Goal: Transaction & Acquisition: Register for event/course

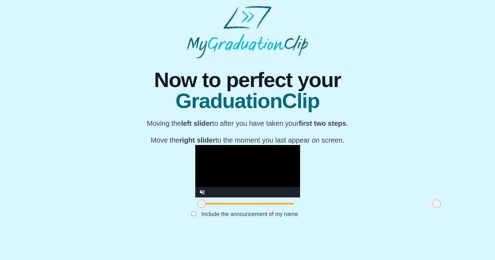
scroll to position [64, 0]
click at [195, 158] on video "Video Player" at bounding box center [247, 171] width 105 height 52
click at [195, 210] on div at bounding box center [247, 204] width 105 height 13
click at [202, 205] on span at bounding box center [319, 203] width 235 height 1
click at [196, 220] on label "Include the announcement of my name" at bounding box center [250, 214] width 108 height 12
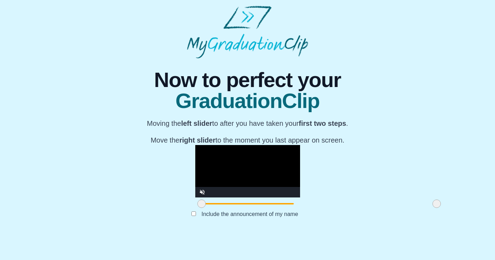
click at [206, 173] on video "Video Player" at bounding box center [247, 171] width 105 height 52
click at [212, 185] on video "Video Player" at bounding box center [247, 171] width 105 height 52
drag, startPoint x: 129, startPoint y: 227, endPoint x: 178, endPoint y: 227, distance: 48.6
click at [246, 208] on span at bounding box center [250, 204] width 8 height 8
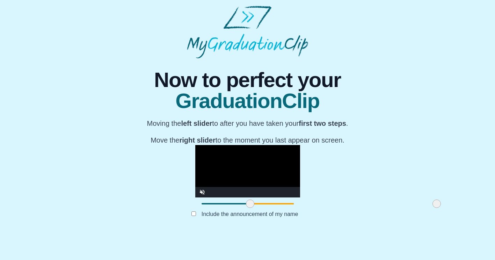
click at [246, 208] on span at bounding box center [250, 204] width 8 height 8
click at [195, 185] on video "Video Player" at bounding box center [247, 171] width 105 height 52
click at [231, 151] on video "Video Player" at bounding box center [247, 171] width 105 height 52
click at [198, 153] on video "Video Player" at bounding box center [247, 171] width 105 height 52
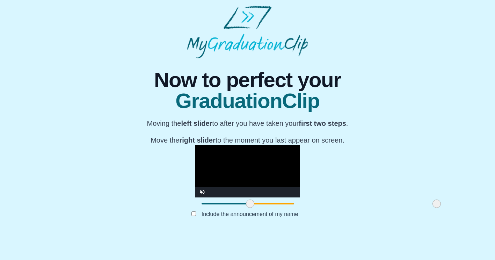
click at [198, 153] on video "Video Player" at bounding box center [247, 171] width 105 height 52
click at [244, 210] on div at bounding box center [250, 204] width 13 height 13
drag, startPoint x: 176, startPoint y: 226, endPoint x: 167, endPoint y: 227, distance: 8.4
click at [243, 208] on span at bounding box center [247, 204] width 8 height 8
drag, startPoint x: 169, startPoint y: 227, endPoint x: 150, endPoint y: 232, distance: 19.2
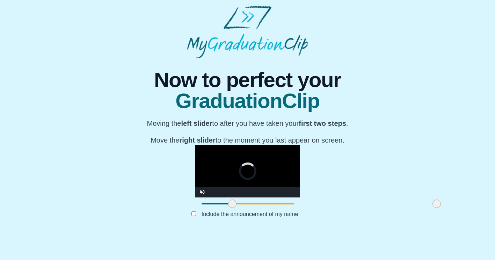
click at [226, 210] on div at bounding box center [232, 204] width 13 height 13
click at [225, 205] on span at bounding box center [330, 203] width 214 height 1
drag, startPoint x: 220, startPoint y: 227, endPoint x: 280, endPoint y: 213, distance: 61.3
click at [280, 210] on div "**********" at bounding box center [247, 177] width 105 height 65
drag, startPoint x: 150, startPoint y: 223, endPoint x: 157, endPoint y: 222, distance: 7.8
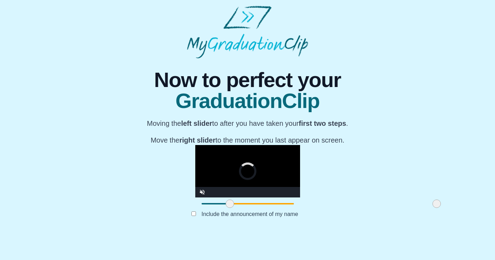
click at [224, 210] on div at bounding box center [230, 204] width 13 height 13
drag, startPoint x: 139, startPoint y: 215, endPoint x: 153, endPoint y: 215, distance: 14.7
click at [210, 193] on div "Volume Level" at bounding box center [217, 192] width 14 height 1
click at [195, 210] on div at bounding box center [247, 204] width 105 height 13
click at [202, 187] on span "Video Player" at bounding box center [202, 187] width 0 height 0
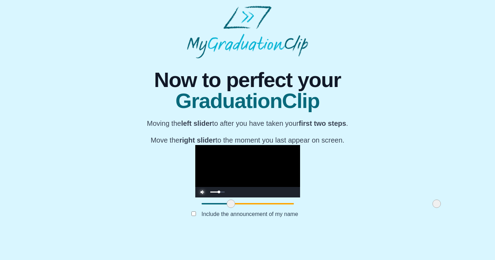
click at [210, 193] on div "Volume Level" at bounding box center [217, 192] width 14 height 1
click at [195, 198] on div "Mute" at bounding box center [210, 192] width 31 height 10
drag, startPoint x: 142, startPoint y: 215, endPoint x: 133, endPoint y: 217, distance: 9.8
click at [195, 198] on div "Unmute" at bounding box center [210, 192] width 31 height 10
click at [231, 205] on span at bounding box center [334, 203] width 206 height 1
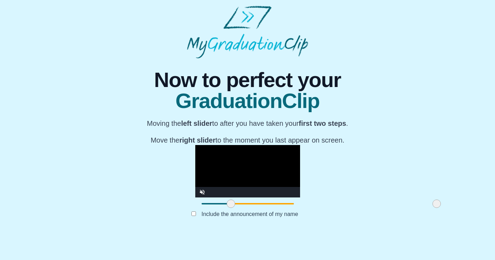
drag, startPoint x: 168, startPoint y: 227, endPoint x: 192, endPoint y: 227, distance: 24.5
click at [231, 205] on span at bounding box center [334, 203] width 206 height 1
drag, startPoint x: 159, startPoint y: 226, endPoint x: 313, endPoint y: 217, distance: 154.1
click at [300, 210] on div "**********" at bounding box center [247, 177] width 105 height 65
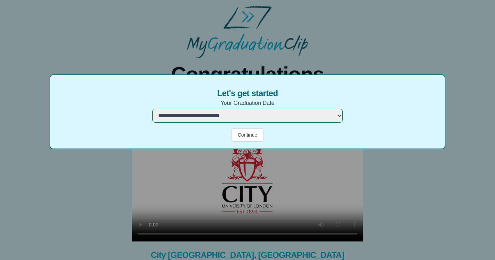
click at [293, 115] on select "**********" at bounding box center [247, 116] width 191 height 14
select select "**********"
click at [152, 109] on select "**********" at bounding box center [247, 116] width 191 height 14
click at [248, 135] on button "Continue" at bounding box center [247, 134] width 31 height 13
click at [237, 133] on button "Continue" at bounding box center [247, 134] width 31 height 13
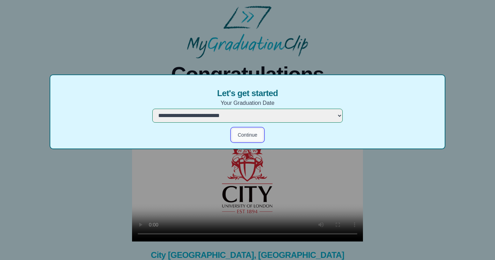
click at [237, 133] on button "Continue" at bounding box center [247, 134] width 31 height 13
click at [247, 134] on button "Continue" at bounding box center [247, 134] width 31 height 13
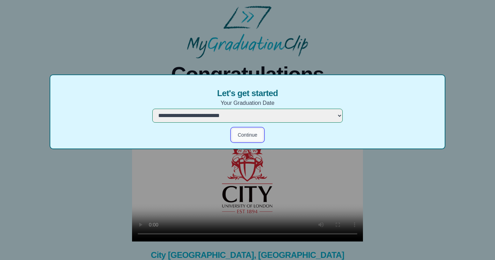
click at [247, 134] on button "Continue" at bounding box center [247, 134] width 31 height 13
click at [285, 112] on select "**********" at bounding box center [247, 116] width 191 height 14
click at [152, 109] on select "**********" at bounding box center [247, 116] width 191 height 14
click at [249, 134] on button "Continue" at bounding box center [247, 134] width 31 height 13
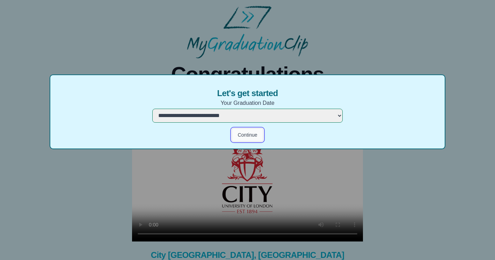
click at [249, 134] on button "Continue" at bounding box center [247, 134] width 31 height 13
click at [247, 136] on button "Continue" at bounding box center [247, 134] width 31 height 13
click at [245, 131] on button "Continue" at bounding box center [247, 134] width 31 height 13
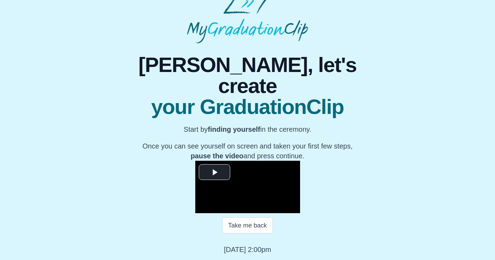
scroll to position [81, 0]
click at [215, 172] on span "Video Player" at bounding box center [215, 172] width 0 height 0
click at [216, 203] on span "Video Player" at bounding box center [216, 203] width 0 height 0
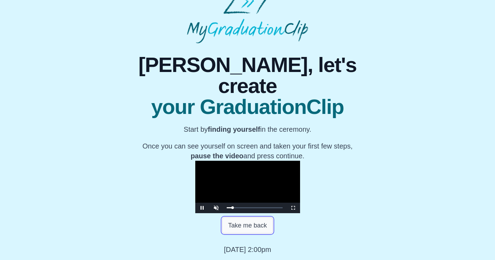
click at [253, 231] on button "Take me back" at bounding box center [247, 225] width 51 height 16
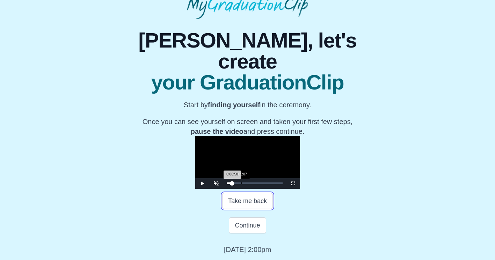
click at [223, 189] on div "Loaded : 0% 0:05:07 0:06:58 Progress : 0%" at bounding box center [254, 183] width 63 height 10
click at [223, 189] on div "Loaded : 0% 0:09:11 0:04:39 Progress : 0%" at bounding box center [254, 183] width 63 height 10
click at [227, 184] on div "Loaded : 0% 0:01:54 0:01:54 Progress : 0%" at bounding box center [255, 184] width 56 height 2
click at [227, 184] on div "0:01:54 Progress : 0%" at bounding box center [227, 184] width 1 height 2
click at [195, 169] on video "Video Player" at bounding box center [247, 162] width 105 height 52
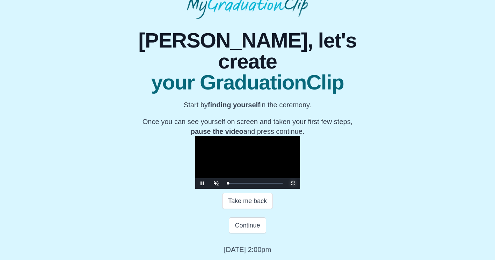
click at [293, 184] on span "Video Player" at bounding box center [293, 184] width 0 height 0
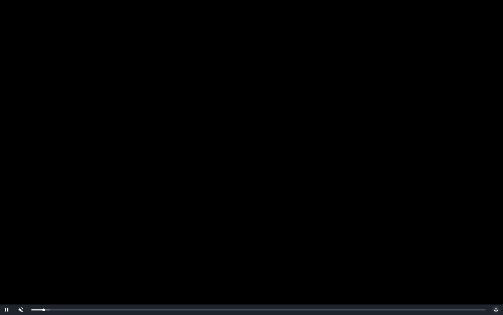
click at [496, 260] on span "Video Player" at bounding box center [496, 309] width 0 height 0
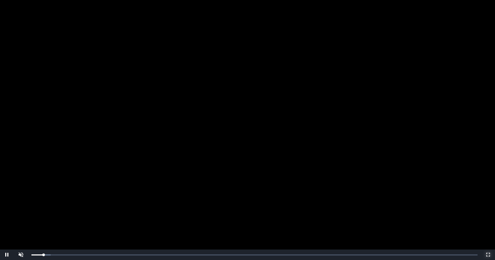
scroll to position [106, 0]
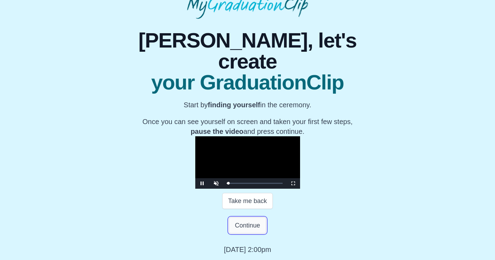
click at [253, 223] on button "Continue" at bounding box center [247, 225] width 37 height 16
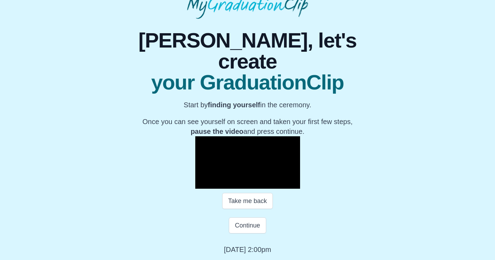
scroll to position [0, 0]
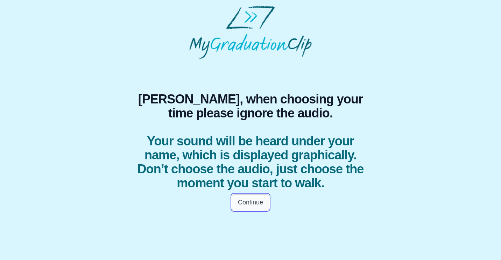
click at [253, 210] on button "Continue" at bounding box center [250, 202] width 37 height 16
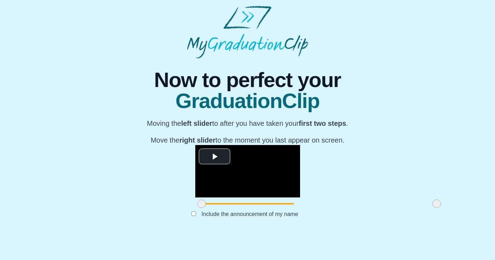
scroll to position [64, 0]
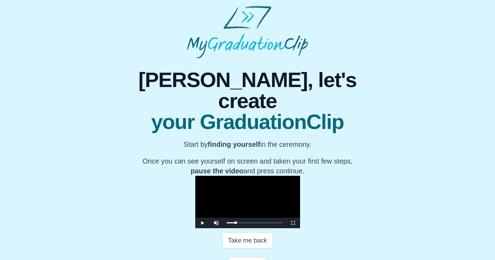
scroll to position [76, 0]
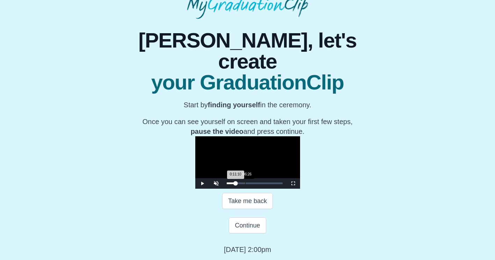
click at [223, 189] on div "Loaded : 0% 0:06:26 0:11:10 Progress : 0%" at bounding box center [254, 183] width 63 height 10
click at [223, 189] on div "Loaded : 0% 0:07:23 0:06:26 Progress : 0%" at bounding box center [254, 183] width 63 height 10
click at [223, 189] on div "Loaded : 0% 0:07:23 0:07:23 Progress : 0%" at bounding box center [254, 183] width 63 height 10
click at [227, 184] on div "0:09:39 Progress : 0%" at bounding box center [231, 184] width 8 height 2
click at [198, 162] on video "Video Player" at bounding box center [247, 162] width 105 height 52
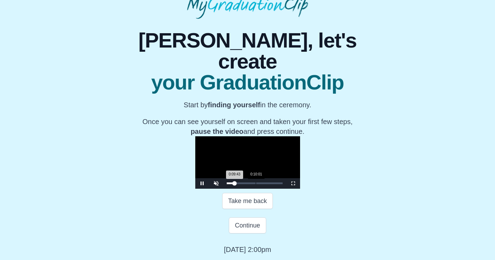
click at [227, 184] on div "0:09:43 Progress : 0%" at bounding box center [231, 184] width 8 height 2
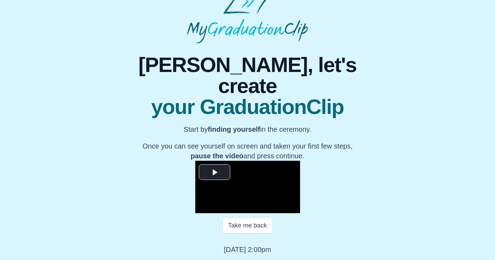
scroll to position [81, 0]
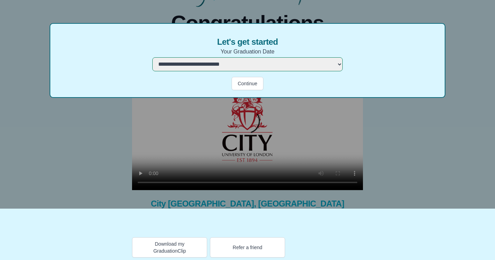
scroll to position [54, 0]
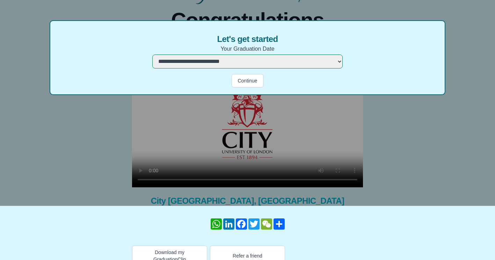
click at [267, 62] on select "**********" at bounding box center [247, 62] width 191 height 14
select select "**********"
click at [152, 55] on select "**********" at bounding box center [247, 62] width 191 height 14
click at [252, 77] on button "Continue" at bounding box center [247, 80] width 31 height 13
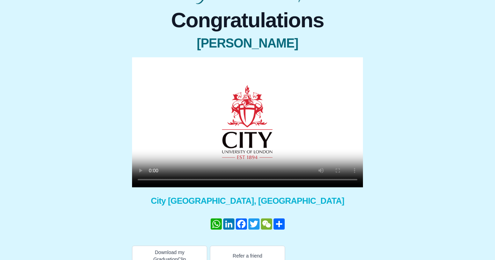
scroll to position [66, 0]
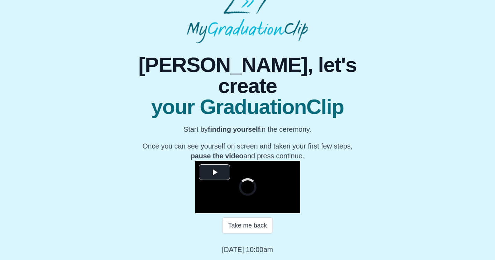
scroll to position [81, 0]
click at [215, 172] on span "Video Player" at bounding box center [215, 172] width 0 height 0
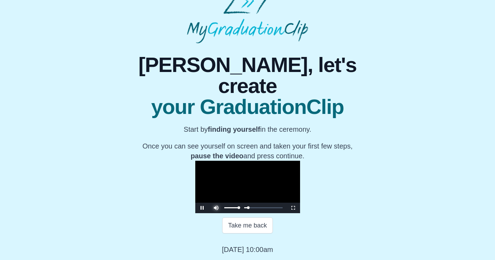
click at [216, 203] on span "Video Player" at bounding box center [216, 203] width 0 height 0
click at [293, 208] on span "Video Player" at bounding box center [293, 208] width 0 height 0
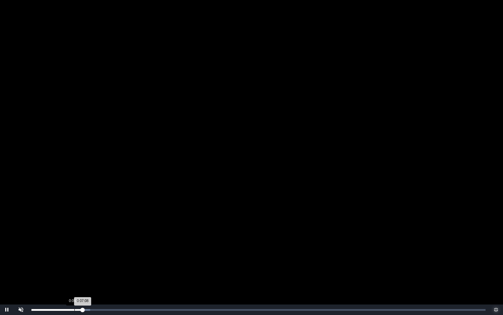
click at [76, 260] on div "Loaded : 0% 0:05:59 0:07:08 Progress : 0%" at bounding box center [259, 309] width 462 height 10
click at [69, 260] on div "Loaded : 0% 0:05:15 0:06:16 Progress : 0%" at bounding box center [259, 309] width 462 height 10
click at [73, 260] on div "Loaded : 0% 0:05:39 0:05:13 Progress : 0%" at bounding box center [259, 309] width 462 height 10
click at [46, 260] on div "Loaded : 0% 0:02:29 0:05:45 Progress : 0%" at bounding box center [259, 309] width 462 height 10
click at [62, 260] on div "Loaded : 0% 0:02:58 0:02:06 Progress : 0%" at bounding box center [258, 310] width 455 height 2
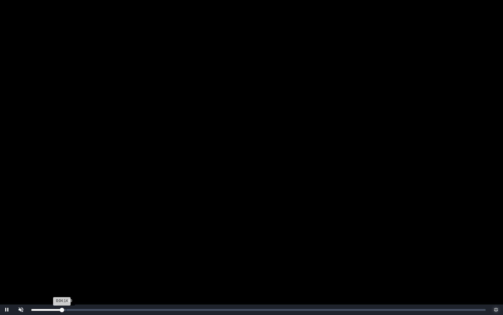
click at [67, 260] on div "Loaded : 0% 0:04:49 0:04:14 Progress : 0%" at bounding box center [259, 309] width 462 height 10
click at [70, 260] on div "0:05:02 Progress : 0%" at bounding box center [50, 310] width 38 height 2
click at [66, 260] on div "0:05:19 Progress : 0%" at bounding box center [50, 310] width 38 height 2
click at [63, 260] on div "Loaded : 0% 0:04:26 0:04:47 Progress : 0%" at bounding box center [258, 310] width 455 height 2
click at [67, 260] on div "Loaded : 0% 0:05:01 0:05:01 Progress : 0%" at bounding box center [258, 310] width 455 height 2
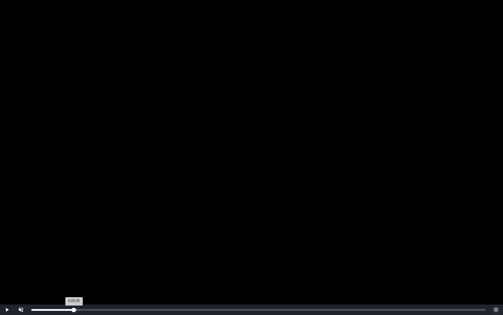
click at [74, 260] on div "Loaded : 0% 0:05:56 0:05:56 Progress : 0%" at bounding box center [259, 309] width 462 height 10
click at [74, 260] on div "0:05:56 Progress : 0%" at bounding box center [52, 310] width 43 height 2
click at [76, 260] on div "0:06:15 Progress : 0%" at bounding box center [53, 310] width 45 height 2
click at [69, 260] on div "Loaded : 0% 0:05:15 0:05:15 Progress : 0%" at bounding box center [259, 309] width 462 height 10
click at [76, 260] on div "Loaded : 0% 0:06:14 0:05:16 Progress : 0%" at bounding box center [258, 310] width 455 height 2
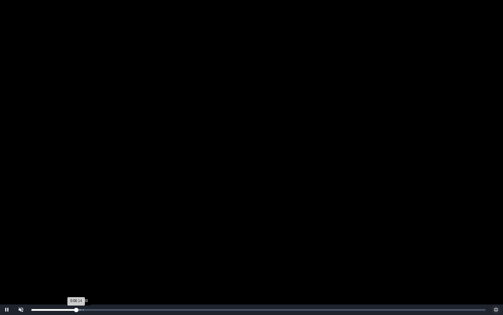
click at [82, 260] on div "0:07:00" at bounding box center [82, 310] width 0 height 2
click at [87, 260] on div "Loaded : 0% 0:07:38 0:07:18 Progress : 0%" at bounding box center [258, 310] width 455 height 2
click at [89, 260] on div "0:07:59 Progress : 0%" at bounding box center [59, 310] width 57 height 2
click at [92, 260] on div "Loaded : 0% 0:08:22 0:08:25 Progress : 0%" at bounding box center [258, 310] width 455 height 2
click at [96, 260] on div "Loaded : 0% 0:08:34 0:08:26 Progress : 0%" at bounding box center [258, 310] width 455 height 2
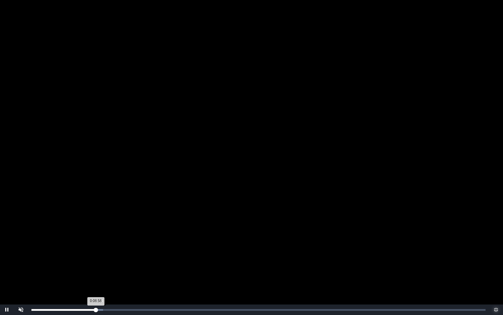
click at [96, 260] on div "0:08:58 Progress : 0%" at bounding box center [63, 310] width 64 height 2
click at [95, 260] on div "Loaded : 0% 0:08:49 0:09:12 Progress : 0%" at bounding box center [258, 310] width 455 height 2
click at [95, 260] on div "0:08:49 Progress : 0%" at bounding box center [62, 310] width 63 height 2
click at [93, 260] on div "0:08:49 Progress : 0%" at bounding box center [62, 310] width 63 height 2
click at [91, 260] on div "0:08:16 Progress : 0%" at bounding box center [60, 310] width 59 height 2
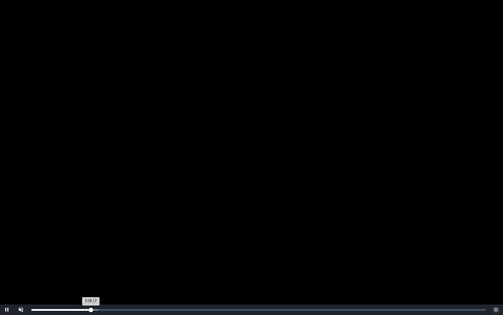
click at [87, 260] on div "0:08:17 Progress : 0%" at bounding box center [60, 310] width 59 height 2
click at [84, 260] on div "0:07:15" at bounding box center [84, 310] width 0 height 2
click at [80, 260] on div "Loaded : 0% 0:06:49 0:06:49 Progress : 0%" at bounding box center [258, 310] width 455 height 2
click at [79, 260] on div "0:06:37 Progress : 0%" at bounding box center [55, 310] width 48 height 2
click at [76, 260] on div "Loaded : 0% 0:06:11 0:06:11 Progress : 0%" at bounding box center [258, 310] width 455 height 2
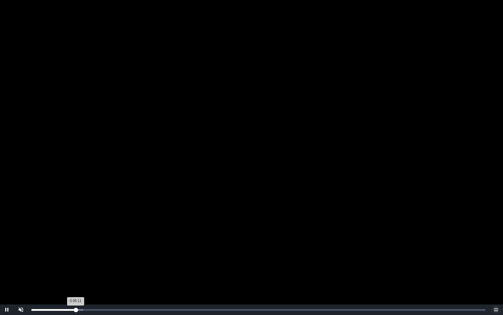
click at [75, 260] on div "0:06:11 Progress : 0%" at bounding box center [53, 310] width 44 height 2
click at [74, 260] on div "0:06:05 Progress : 0%" at bounding box center [53, 310] width 44 height 2
click at [64, 260] on div "Loaded : 0% 0:04:37 0:06:08 Progress : 0%" at bounding box center [259, 309] width 462 height 10
click at [64, 260] on div "0:04:34 Progress : 0%" at bounding box center [47, 310] width 33 height 2
click at [62, 260] on div "0:04:11 Progress : 0%" at bounding box center [47, 310] width 33 height 2
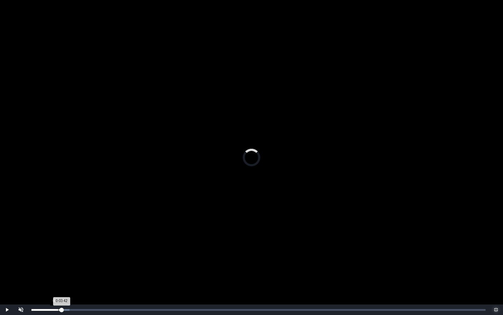
click at [58, 260] on div "0:03:42 Progress : 0%" at bounding box center [46, 310] width 30 height 2
click at [55, 260] on div "0:03:15" at bounding box center [55, 310] width 0 height 2
click at [59, 260] on div "Progress Bar" at bounding box center [58, 310] width 6 height 2
click at [62, 260] on div "Loaded : 0% 0:04:05 0:03:49 Progress : 0%" at bounding box center [258, 310] width 455 height 2
click at [63, 260] on div "0:04:26 Progress : 0%" at bounding box center [47, 310] width 32 height 2
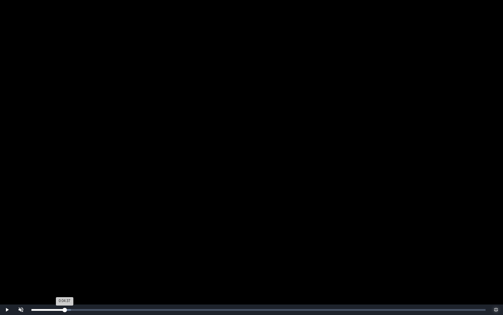
click at [65, 260] on div "0:04:37 Progress : 0%" at bounding box center [47, 310] width 33 height 2
click at [65, 260] on div "0:04:38 Progress : 0%" at bounding box center [47, 310] width 33 height 2
click at [66, 260] on div "0:04:50 Progress : 0%" at bounding box center [48, 310] width 35 height 2
click at [68, 260] on div "0:05:06 Progress : 0%" at bounding box center [49, 310] width 37 height 2
click at [70, 260] on div "0:05:18 Progress : 0%" at bounding box center [50, 310] width 38 height 2
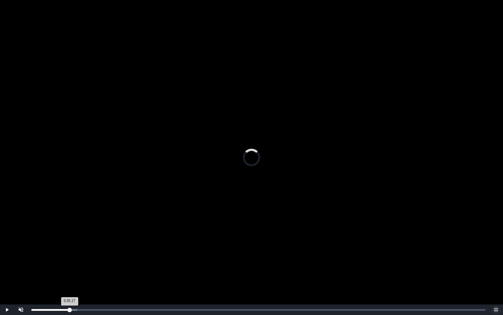
click at [70, 260] on div "0:05:27 Progress : 0%" at bounding box center [50, 310] width 38 height 2
click at [71, 260] on div "0:05:28 Progress : 0%" at bounding box center [50, 310] width 39 height 2
click at [71, 260] on div "0:05:27 Progress : 0%" at bounding box center [50, 310] width 39 height 2
click at [75, 260] on div "Loaded : 0% 0:06:02 0:06:02 Progress : 0%" at bounding box center [259, 309] width 462 height 10
click at [73, 260] on div "0:06:03 Progress : 0%" at bounding box center [52, 310] width 43 height 2
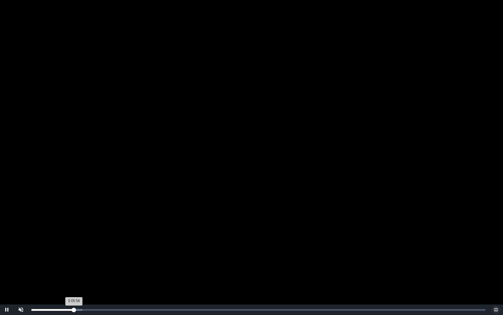
click at [73, 260] on div "0:05:56 Progress : 0%" at bounding box center [52, 310] width 43 height 2
click at [66, 260] on div "Loaded : 0% 0:04:46 0:04:46 Progress : 0%" at bounding box center [259, 309] width 462 height 10
click at [64, 260] on div "0:04:28 Progress : 0%" at bounding box center [48, 310] width 34 height 2
click at [61, 260] on div "0:04:08 Progress : 0%" at bounding box center [47, 310] width 32 height 2
click at [59, 260] on div "0:03:48 Progress : 0%" at bounding box center [46, 310] width 30 height 2
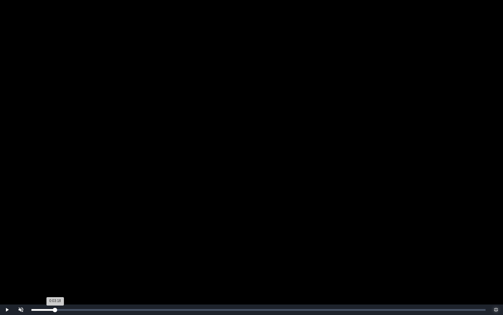
click at [55, 260] on div "Loaded : 0% 0:03:18 0:03:18 Progress : 0%" at bounding box center [259, 309] width 462 height 10
click at [53, 260] on div "0:02:58 Progress : 0%" at bounding box center [43, 310] width 24 height 2
click at [48, 260] on div "Loaded : 0% 0:02:46 0:02:58 Progress : 0%" at bounding box center [259, 309] width 462 height 10
click at [42, 260] on div "0:02:18 Progress : 0%" at bounding box center [39, 310] width 16 height 2
click at [41, 260] on div "0:01:28 Progress : 0%" at bounding box center [36, 310] width 10 height 2
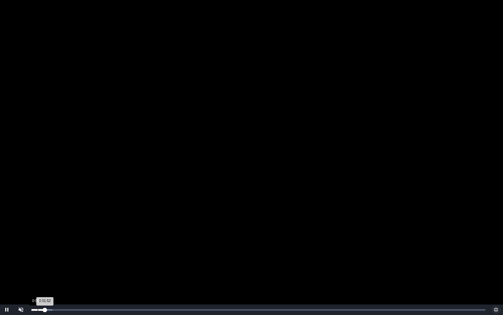
click at [38, 260] on div "Loaded : 0% 0:00:52 0:01:52 Progress : 0%" at bounding box center [259, 309] width 462 height 10
click at [49, 260] on div "Loaded : 0% 0:01:59 0:00:53 Progress : 0%" at bounding box center [259, 309] width 462 height 10
click at [65, 260] on div "Loaded : 0% 0:03:45 0:02:26 Progress : 0%" at bounding box center [259, 309] width 462 height 10
click at [77, 260] on div "Loaded : 0% 0:05:44 0:04:38 Progress : 0%" at bounding box center [258, 310] width 455 height 2
click at [88, 260] on div "Loaded : 0% 0:07:56 0:06:20 Progress : 0%" at bounding box center [258, 310] width 455 height 2
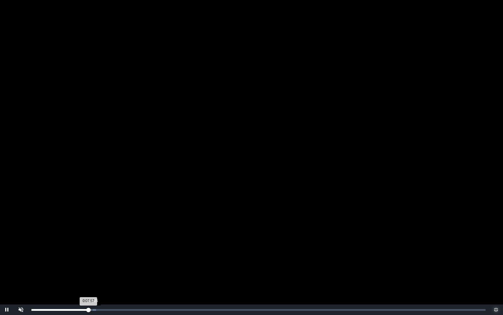
click at [97, 260] on div "Loaded : 0% 0:08:25 0:07:57 Progress : 0%" at bounding box center [258, 310] width 455 height 2
click at [107, 260] on div "Loaded : 0% 0:10:08 0:09:10 Progress : 0%" at bounding box center [258, 310] width 455 height 2
click at [98, 260] on div "Loaded : 0% 0:09:15 0:09:15 Progress : 0%" at bounding box center [259, 309] width 462 height 10
click at [92, 260] on div "Loaded : 0% 0:08:22 0:09:16 Progress : 0%" at bounding box center [259, 309] width 462 height 10
click at [87, 260] on div "Loaded : 0% 0:07:44 0:07:44 Progress : 0%" at bounding box center [259, 309] width 462 height 10
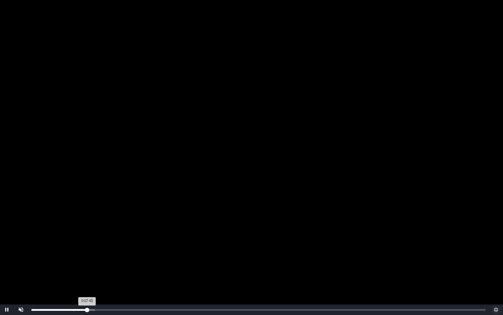
click at [83, 260] on div "Loaded : 0% 0:07:38 0:07:45 Progress : 0%" at bounding box center [258, 310] width 455 height 2
click at [82, 260] on div "0:07:10 Progress : 0%" at bounding box center [56, 310] width 51 height 2
click at [99, 260] on div "Loaded : 0% 0:09:21 0:09:21 Progress : 0%" at bounding box center [258, 310] width 455 height 2
click at [109, 260] on div "Loaded : 0% 0:10:48 0:10:48 Progress : 0%" at bounding box center [259, 309] width 462 height 10
click at [118, 260] on div "Loaded : 0% 0:12:02 0:10:50 Progress : 0%" at bounding box center [259, 309] width 462 height 10
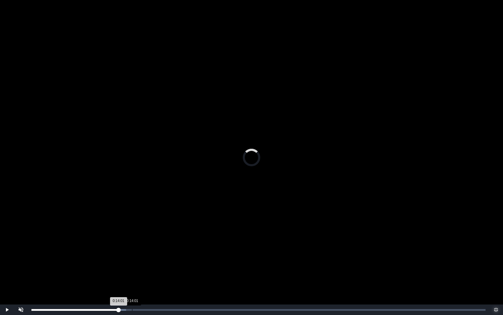
click at [132, 260] on div "Loaded : 0% 0:14:01 0:14:01 Progress : 0%" at bounding box center [259, 309] width 462 height 10
click at [136, 260] on div "Loaded : 0% 0:14:34 0:14:02 Progress : 0%" at bounding box center [259, 309] width 462 height 10
click at [136, 260] on div "0:14:37 Progress : 0%" at bounding box center [83, 310] width 105 height 2
click at [143, 260] on div "Loaded : 0% 0:15:35 0:15:35 Progress : 0%" at bounding box center [258, 310] width 455 height 2
click at [147, 260] on div "Loaded : 0% 0:15:58 0:15:35 Progress : 0%" at bounding box center [258, 310] width 455 height 2
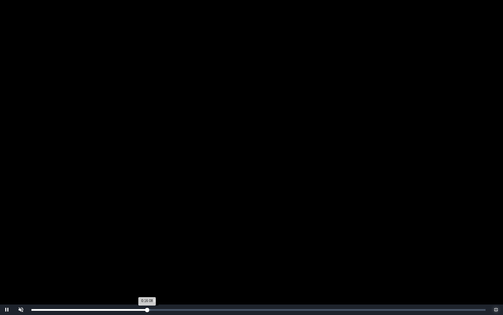
click at [150, 260] on div "Loaded : 0% 0:16:28 0:16:08 Progress : 0%" at bounding box center [258, 310] width 455 height 2
click at [146, 260] on div "Loaded : 0% 0:16:07 0:16:31 Progress : 0%" at bounding box center [258, 310] width 455 height 2
click at [164, 260] on div "Loaded : 0% 0:18:22 0:17:55 Progress : 0%" at bounding box center [259, 309] width 462 height 10
click at [168, 260] on div "Loaded : 0% 0:19:00 0:18:30 Progress : 0%" at bounding box center [259, 309] width 462 height 10
click at [169, 260] on div "0:19:05 Progress : 0%" at bounding box center [99, 310] width 137 height 2
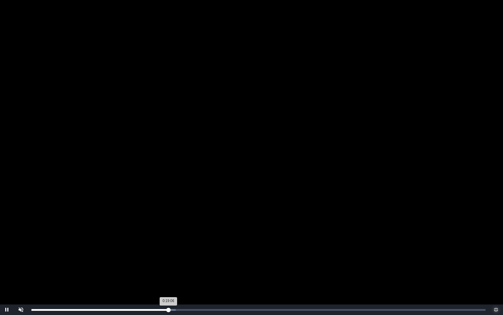
click at [171, 260] on div "Loaded : 0% 0:19:05 0:19:06 Progress : 0%" at bounding box center [259, 309] width 462 height 10
click at [172, 260] on div "Loaded : 0% 0:19:29 0:19:27 Progress : 0%" at bounding box center [259, 309] width 462 height 10
click at [176, 260] on div "Loaded : 0% 0:20:04 0:20:04 Progress : 0%" at bounding box center [259, 309] width 462 height 10
click at [178, 260] on div "Loaded : 0% 0:20:21 0:20:21 Progress : 0%" at bounding box center [259, 309] width 462 height 10
click at [182, 260] on div "Loaded : 0% 0:20:33 0:20:22 Progress : 0%" at bounding box center [258, 310] width 455 height 2
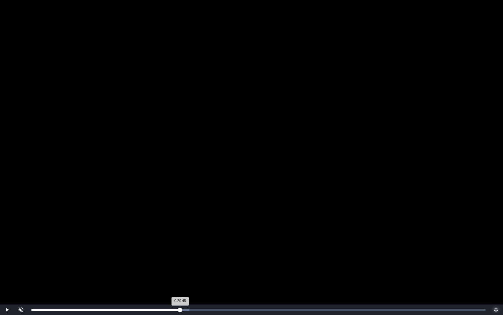
click at [180, 260] on div "0:20:45 Progress : 0%" at bounding box center [105, 310] width 149 height 2
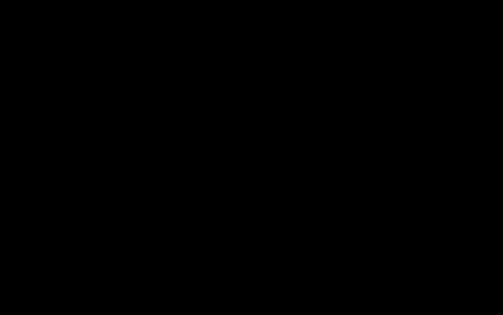
click at [180, 260] on div "0:20:59 Progress : 0%" at bounding box center [106, 310] width 151 height 2
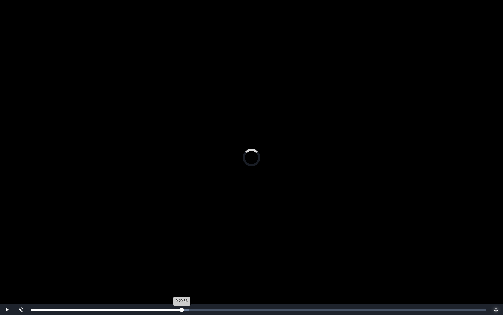
click at [182, 260] on div "0:20:56 Progress : 0%" at bounding box center [106, 310] width 150 height 2
click at [181, 260] on div "0:20:54 Progress : 0%" at bounding box center [106, 310] width 150 height 2
click at [181, 260] on div "0:20:55 Progress : 0%" at bounding box center [106, 310] width 150 height 2
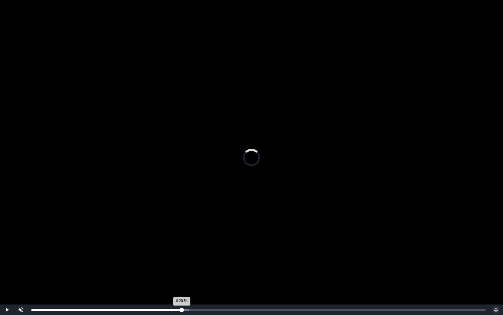
click at [181, 260] on div "0:20:54 Progress : 0%" at bounding box center [106, 310] width 151 height 2
click at [270, 136] on video "Video Player" at bounding box center [251, 157] width 503 height 315
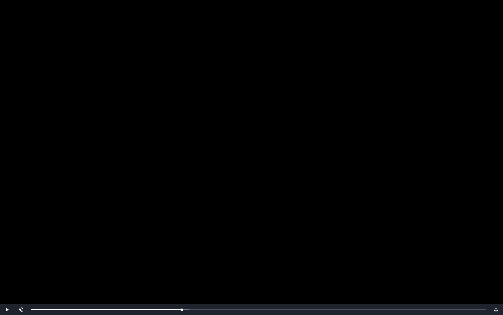
click at [270, 136] on video "Video Player" at bounding box center [251, 157] width 503 height 315
click at [181, 260] on div "0:20:58 Progress : 0%" at bounding box center [106, 310] width 151 height 2
click at [188, 241] on video "Video Player" at bounding box center [251, 157] width 503 height 315
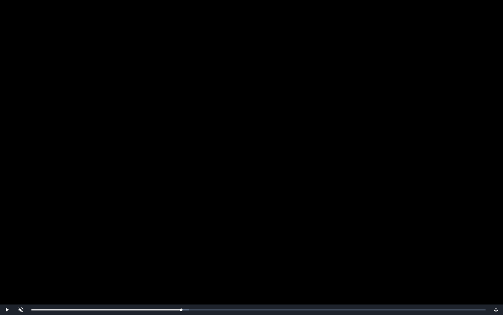
click at [188, 241] on video "Video Player" at bounding box center [251, 157] width 503 height 315
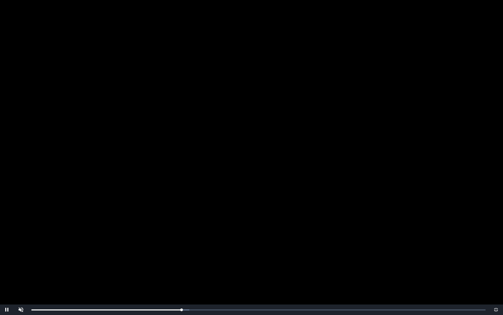
click at [188, 241] on video "Video Player" at bounding box center [251, 157] width 503 height 315
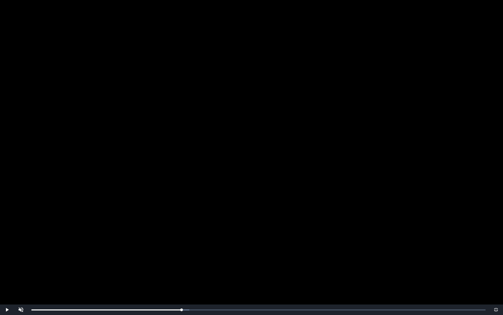
click at [188, 241] on video "Video Player" at bounding box center [251, 157] width 503 height 315
click at [496, 260] on span "Video Player" at bounding box center [496, 309] width 0 height 0
